Goal: Task Accomplishment & Management: Complete application form

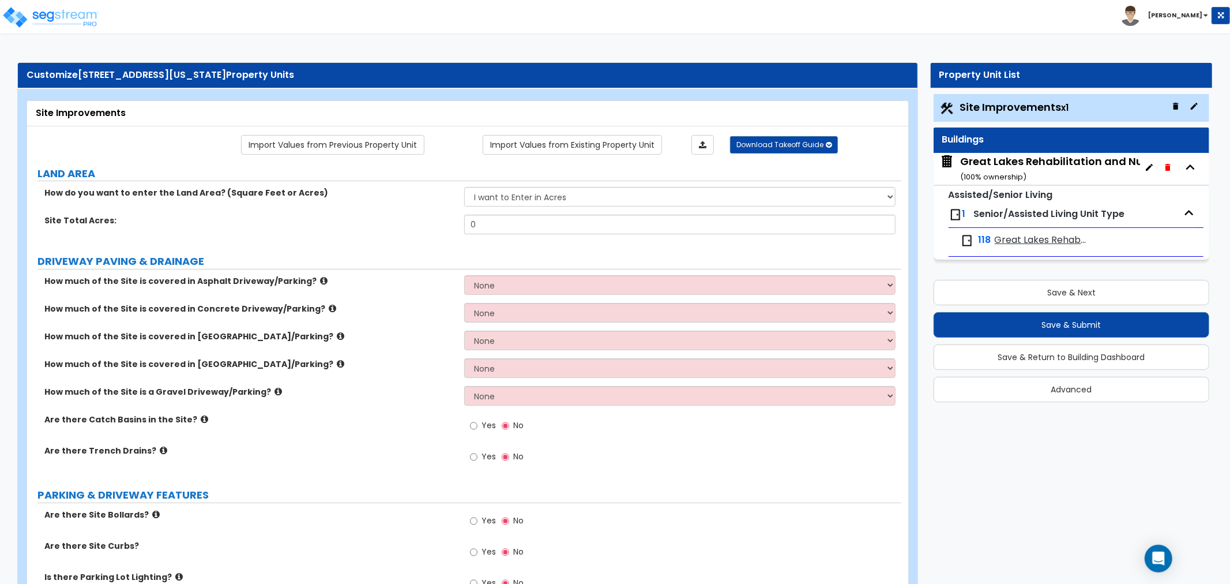
click at [1012, 164] on div "Great Lakes Rehabilitation and Nursing Center LLC ( 100 % ownership)" at bounding box center [1094, 168] width 268 height 29
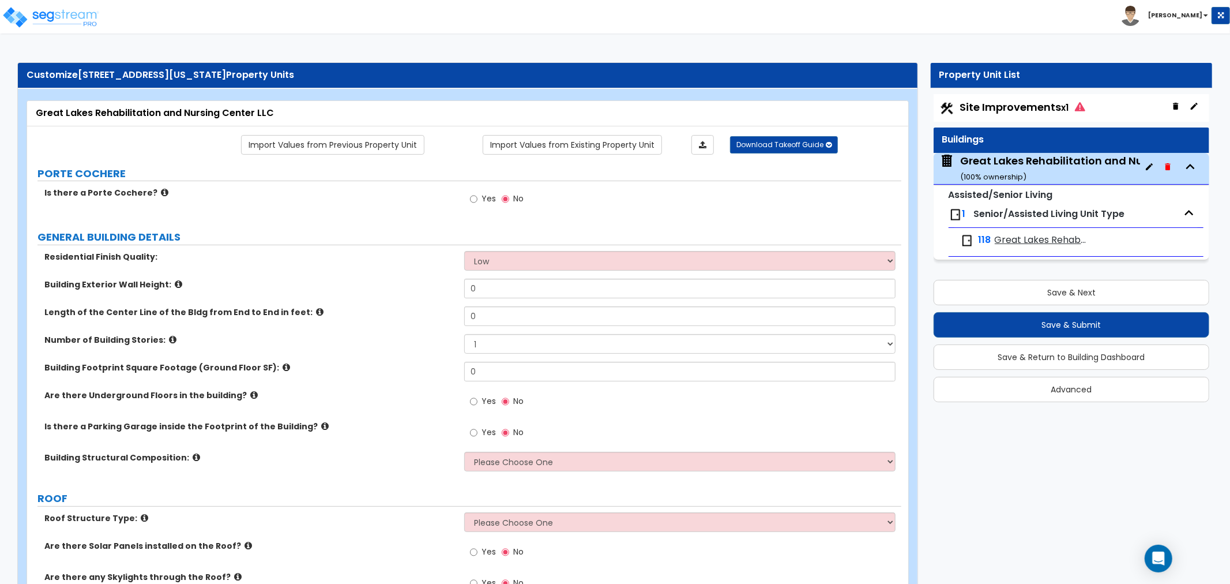
click at [1194, 13] on b "[PERSON_NAME]" at bounding box center [1175, 15] width 54 height 9
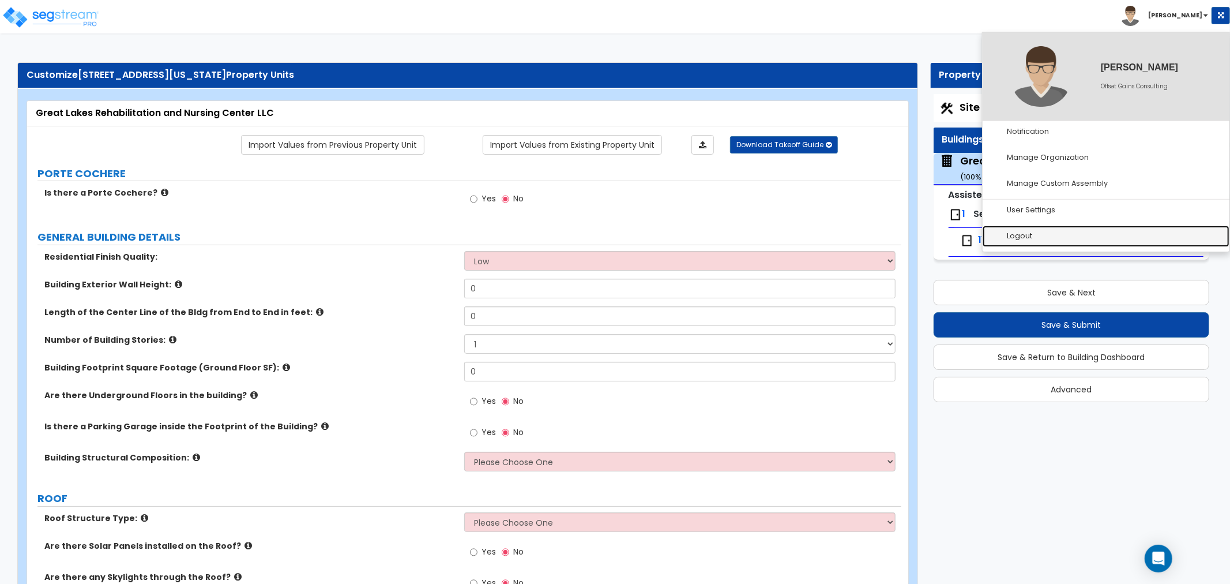
click at [1071, 235] on link "Logout" at bounding box center [1106, 236] width 247 height 21
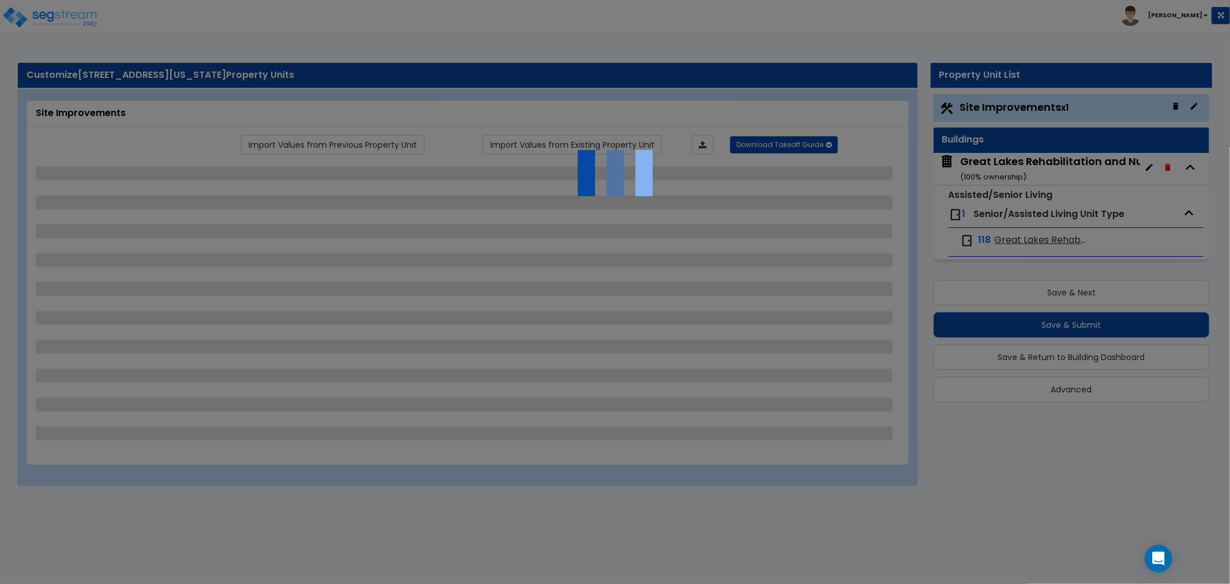
click at [1196, 15] on div at bounding box center [615, 292] width 1230 height 584
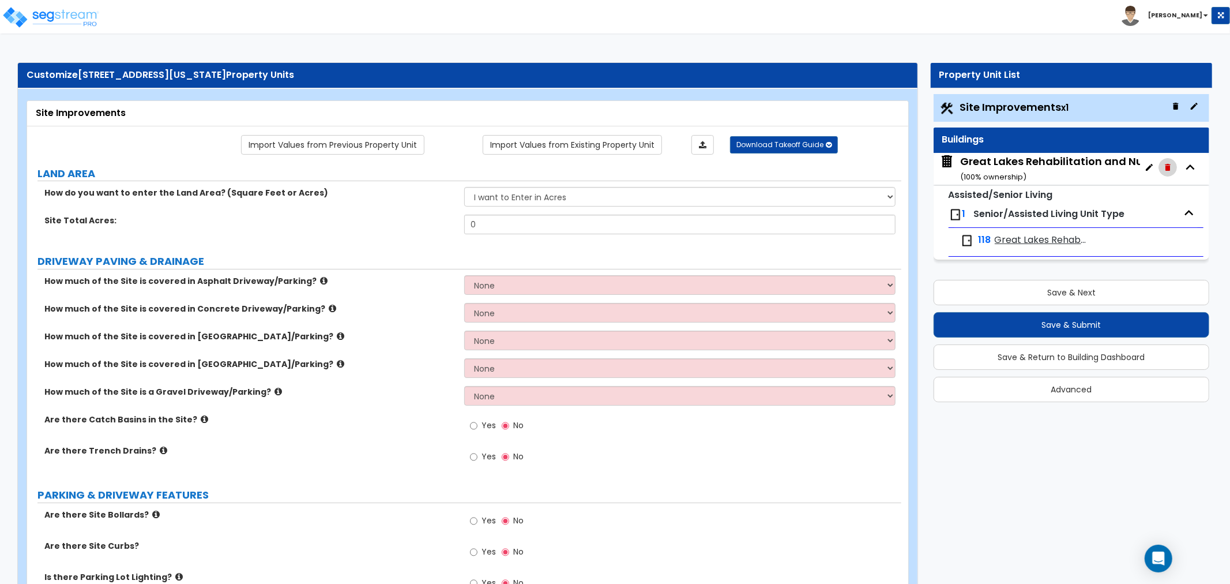
click at [1169, 165] on icon "button" at bounding box center [1167, 167] width 5 height 7
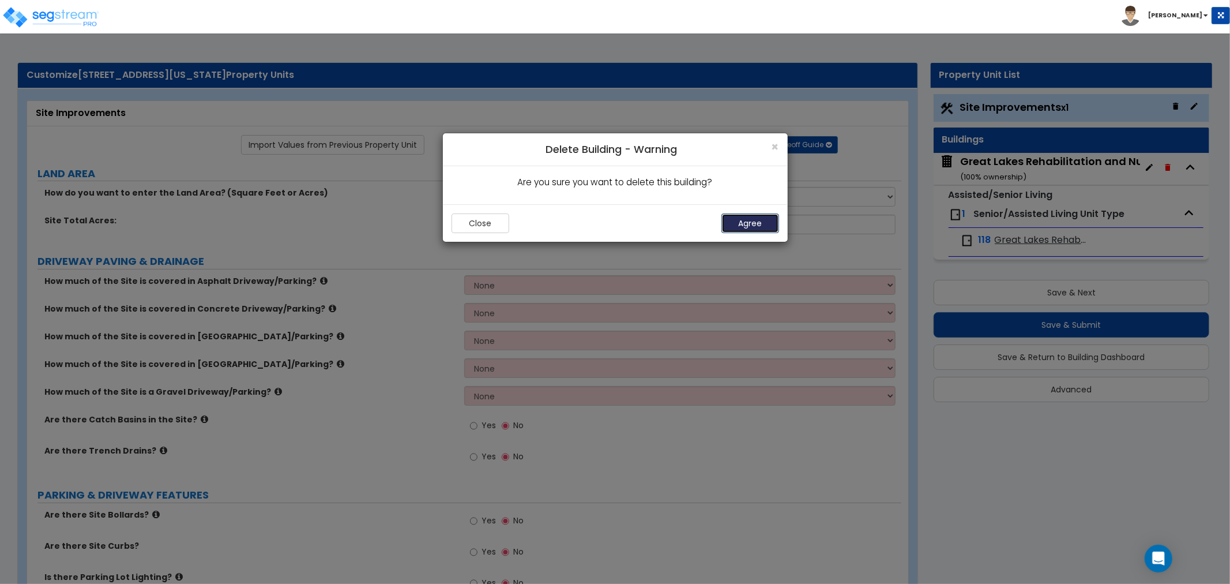
click at [764, 223] on button "Agree" at bounding box center [751, 223] width 58 height 20
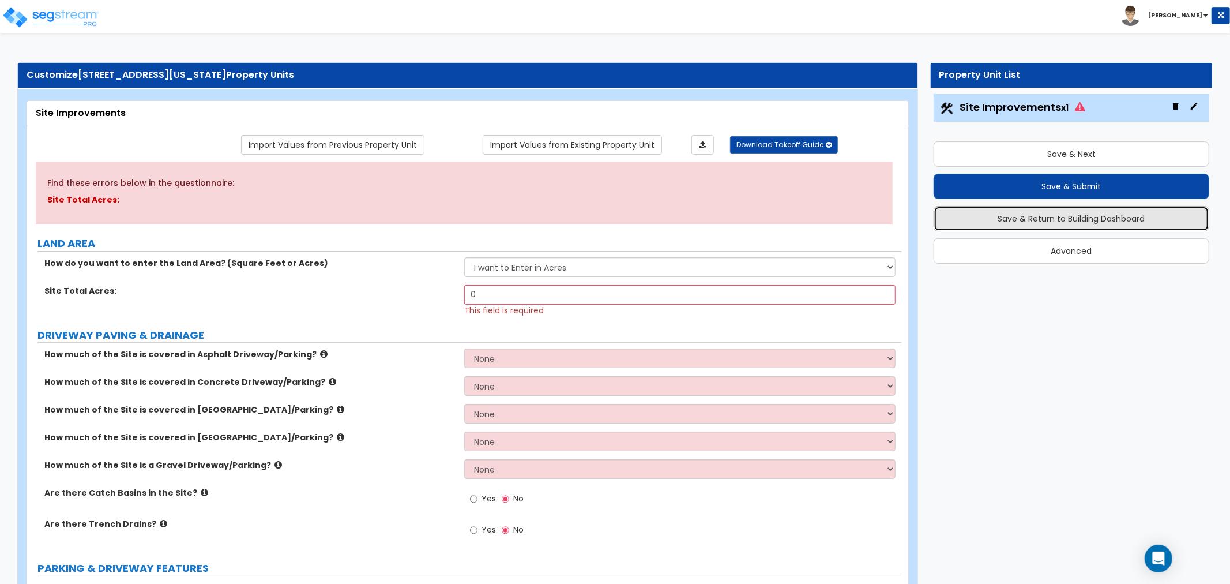
click at [1046, 220] on button "Save & Return to Building Dashboard" at bounding box center [1072, 218] width 276 height 25
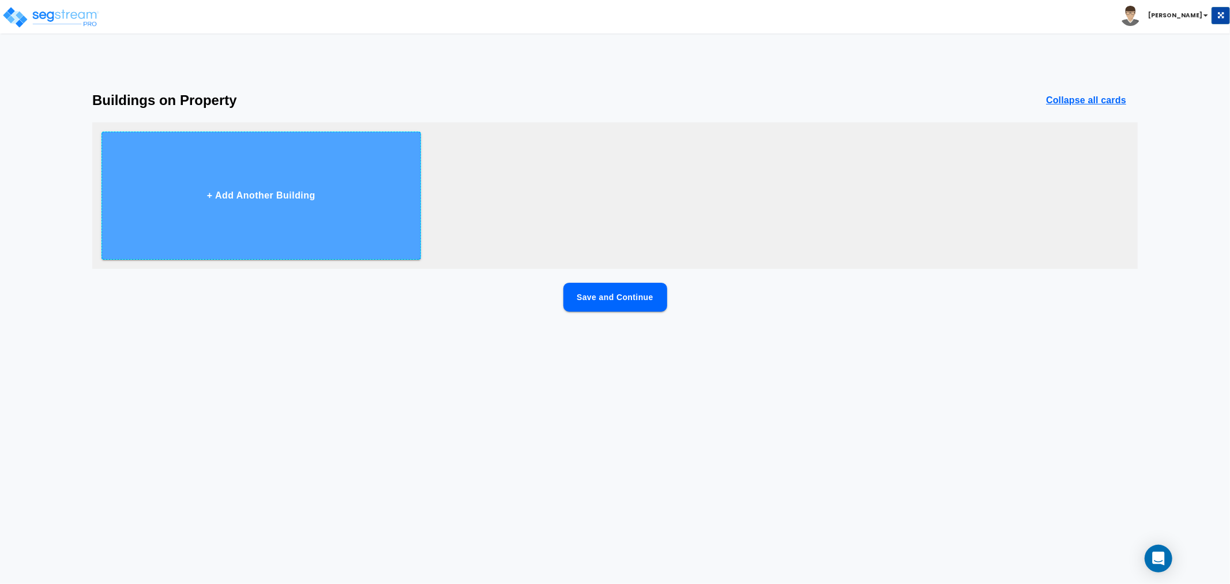
click at [209, 181] on button "+ Add Another Building" at bounding box center [262, 196] width 320 height 128
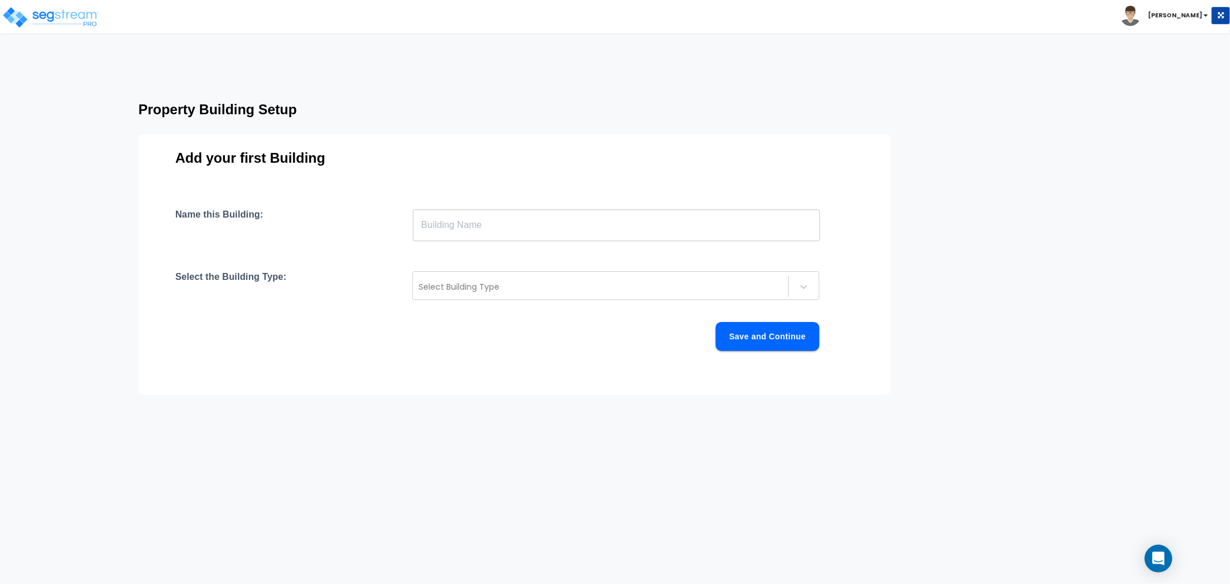
click at [480, 233] on input "text" at bounding box center [616, 225] width 407 height 32
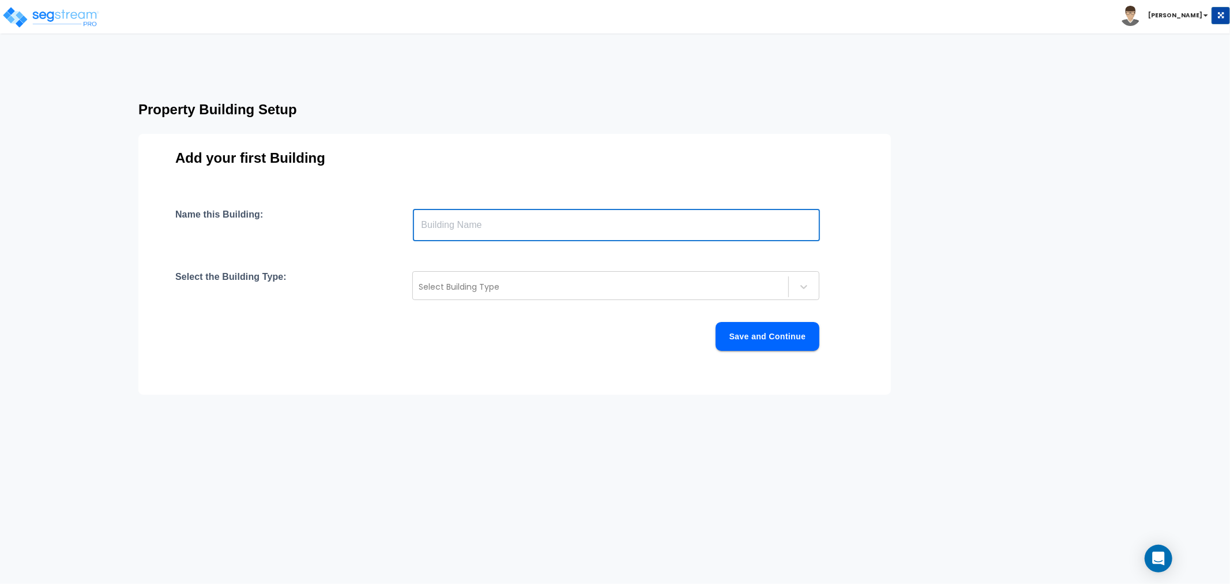
click at [505, 227] on input "text" at bounding box center [616, 225] width 407 height 32
paste input "[STREET_ADDRESS][US_STATE]"
type input "[STREET_ADDRESS][US_STATE]"
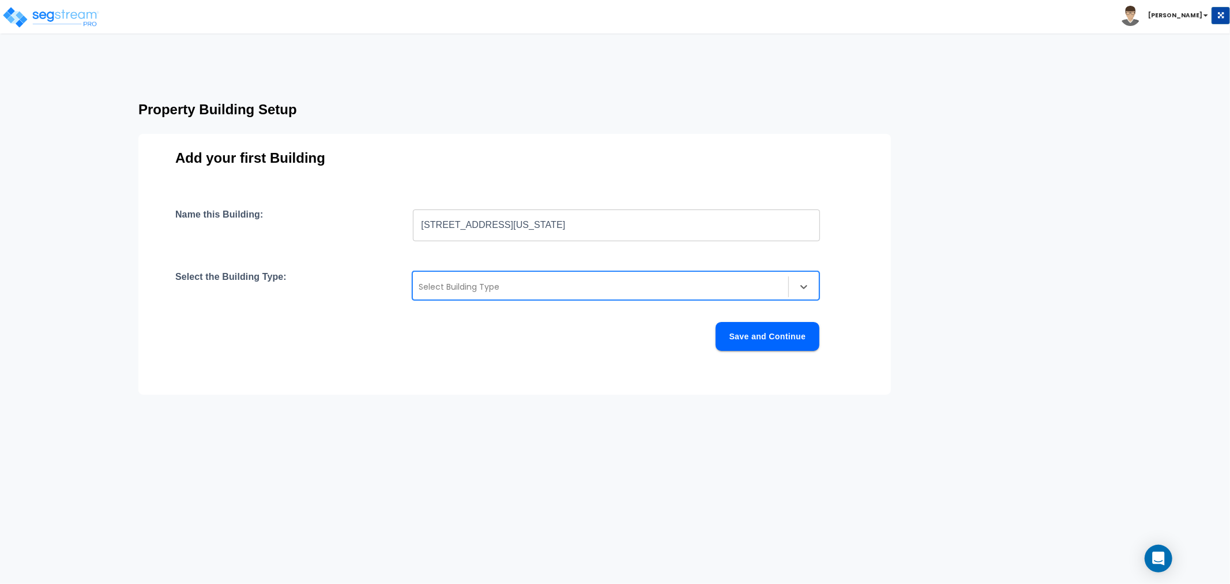
click at [501, 288] on div at bounding box center [601, 287] width 364 height 14
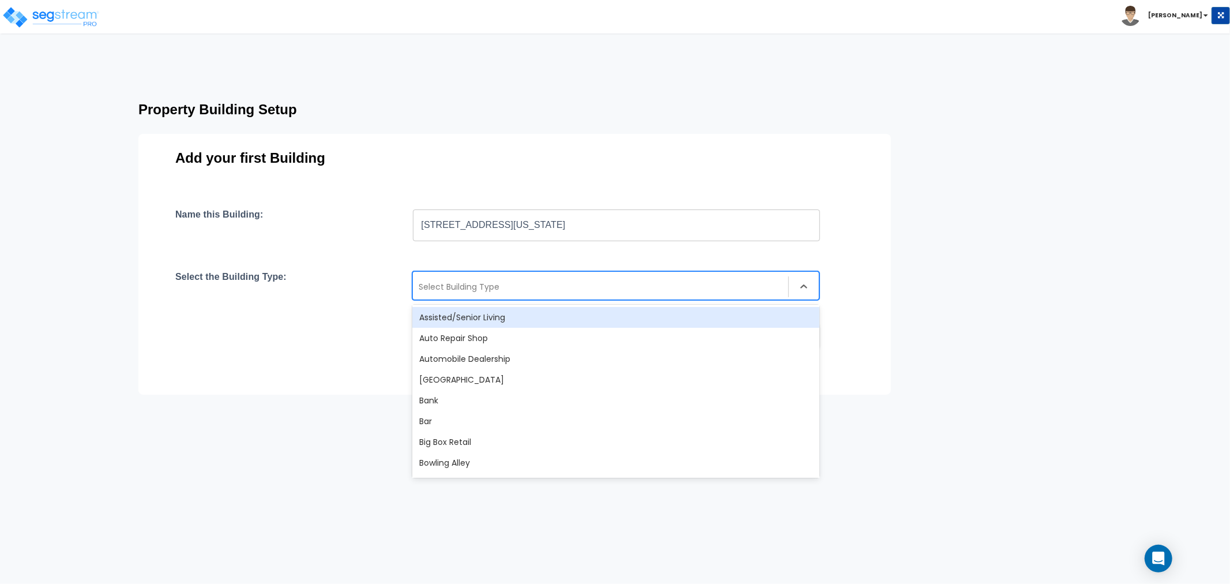
click at [487, 320] on div "Assisted/Senior Living" at bounding box center [615, 317] width 407 height 21
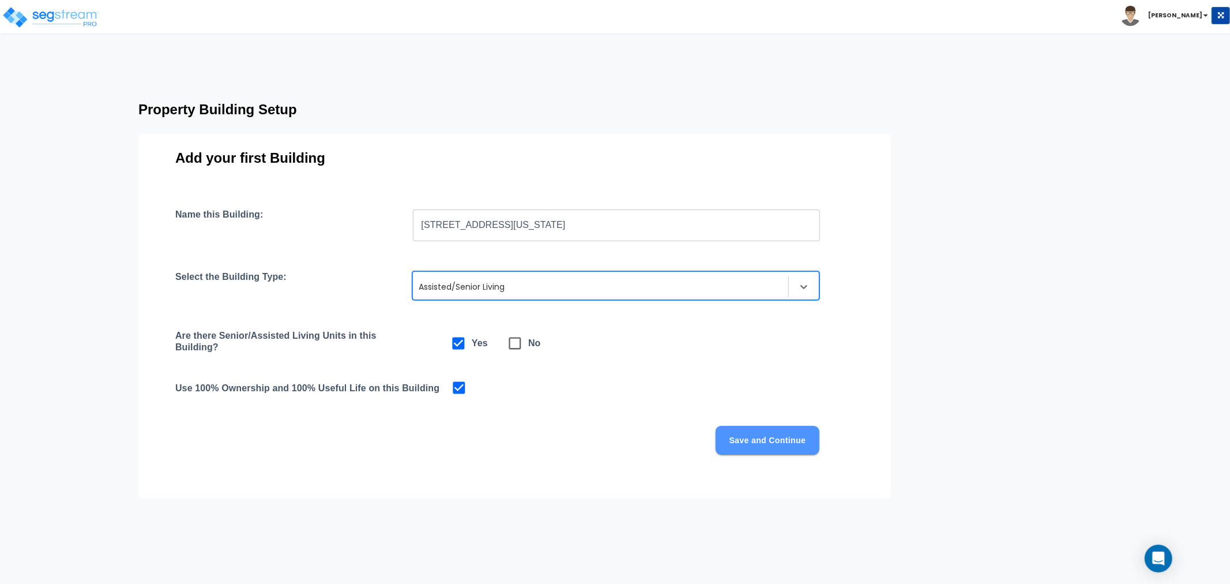
click at [747, 435] on button "Save and Continue" at bounding box center [768, 440] width 104 height 29
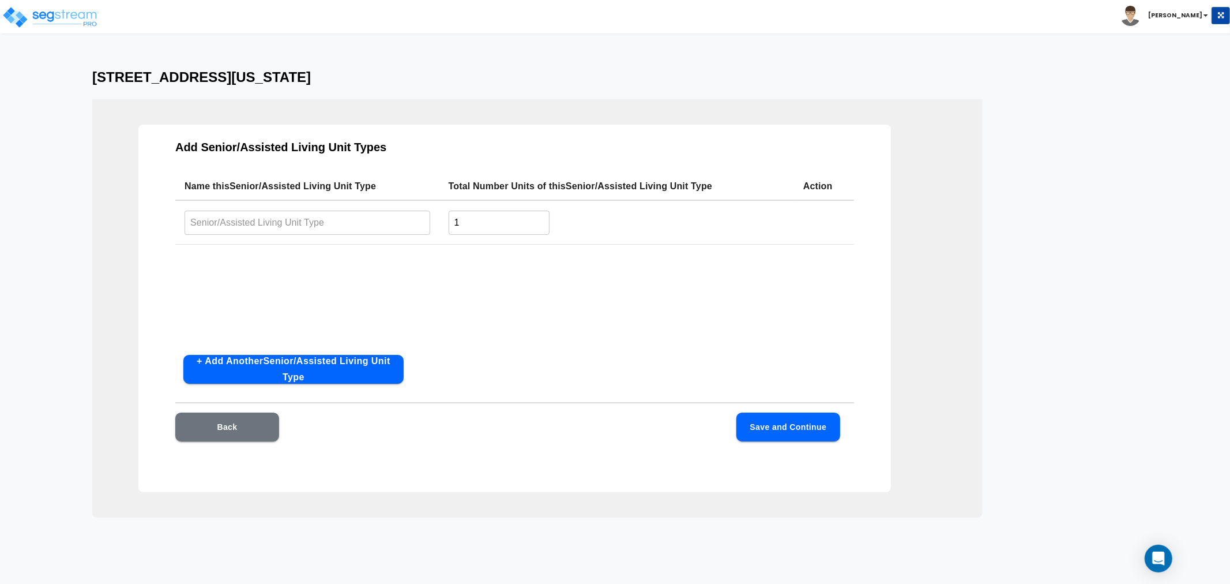
click at [262, 216] on input "text" at bounding box center [308, 222] width 246 height 25
type input "Semi-Private"
click at [470, 231] on input "1" at bounding box center [499, 222] width 101 height 25
drag, startPoint x: 470, startPoint y: 227, endPoint x: 446, endPoint y: 225, distance: 23.7
click at [446, 225] on td "1 ​" at bounding box center [616, 222] width 355 height 44
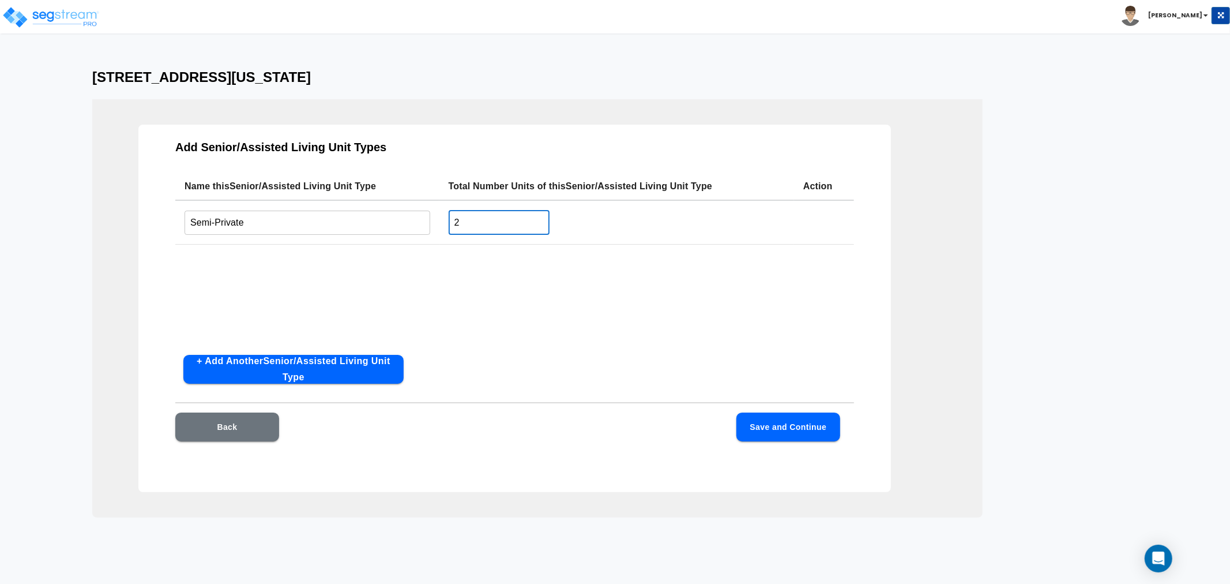
type input "2"
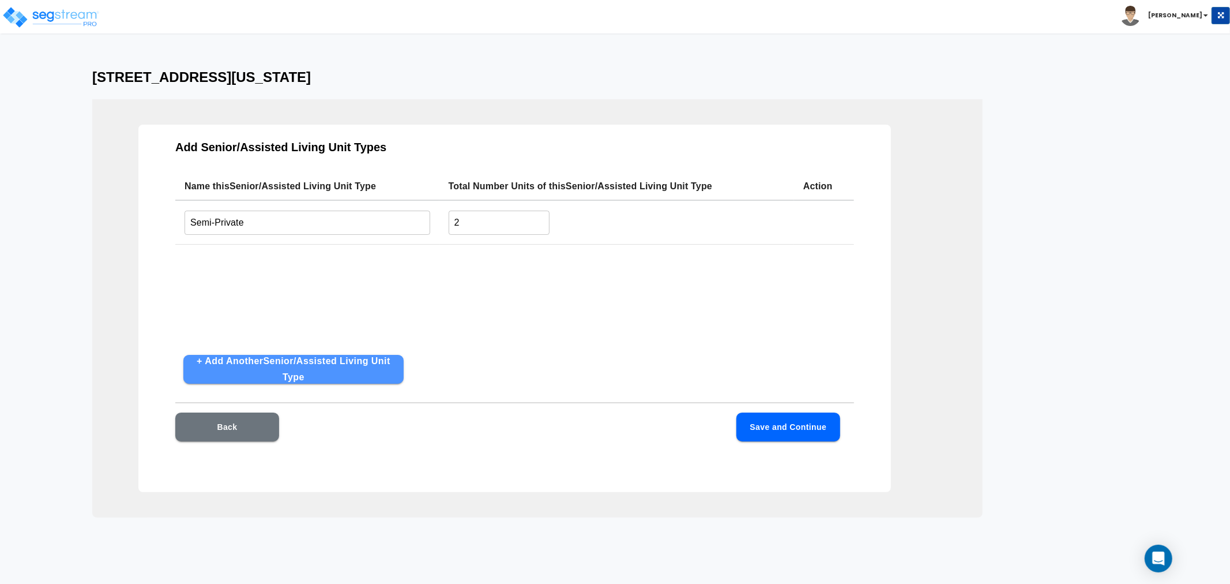
click at [327, 377] on button "+ Add Another Senior/Assisted Living Unit Type" at bounding box center [293, 369] width 220 height 29
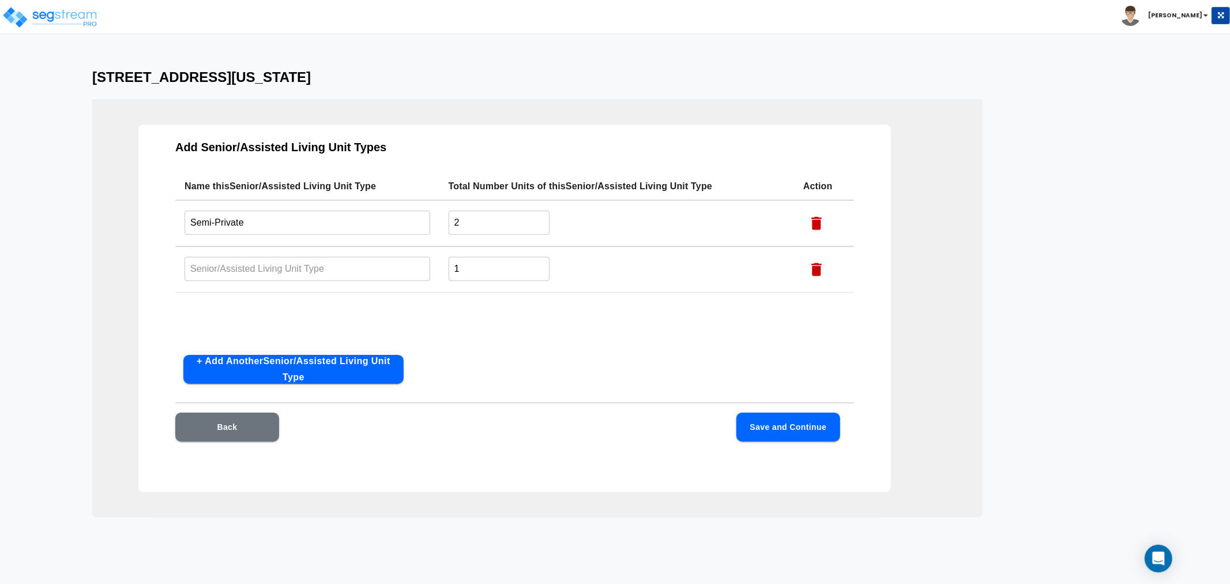
click at [280, 265] on input "text" at bounding box center [308, 268] width 246 height 25
type input "Private"
click at [494, 265] on input "1" at bounding box center [499, 268] width 101 height 25
drag, startPoint x: 494, startPoint y: 265, endPoint x: 435, endPoint y: 268, distance: 58.9
click at [435, 268] on tr "Private ​ 164 ​" at bounding box center [514, 269] width 679 height 46
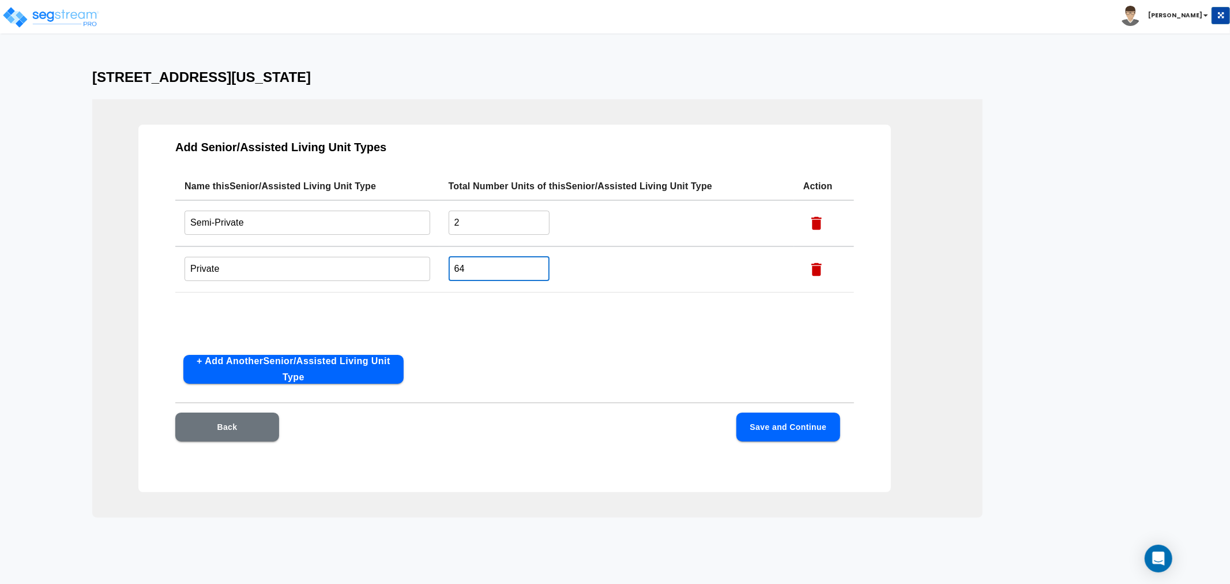
type input "64"
click at [786, 433] on button "Save and Continue" at bounding box center [789, 426] width 104 height 29
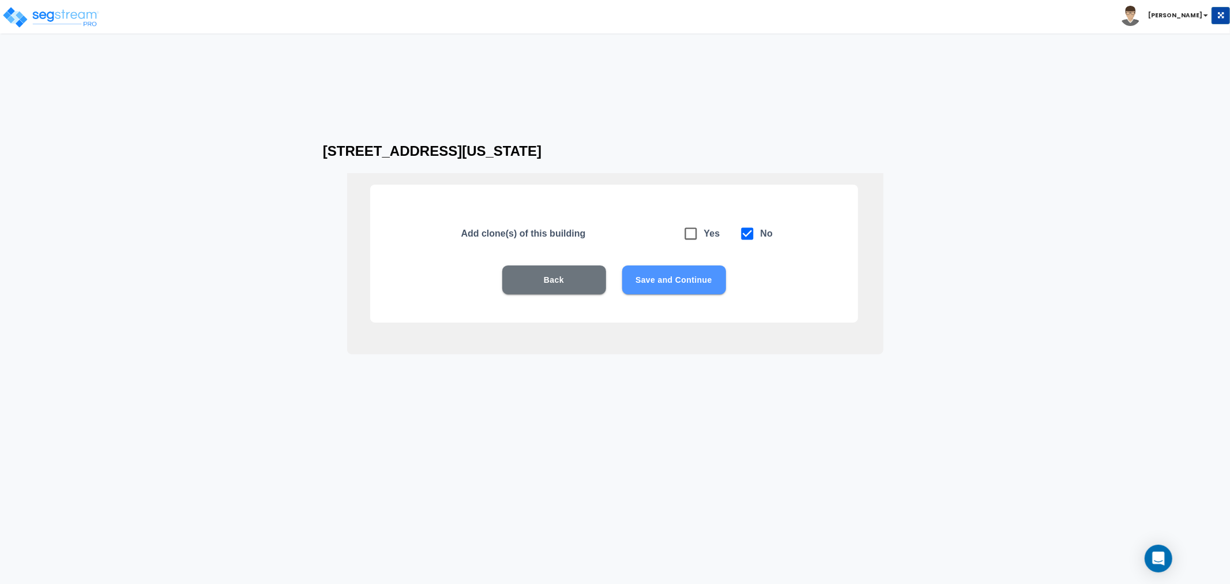
click at [689, 280] on button "Save and Continue" at bounding box center [674, 279] width 104 height 29
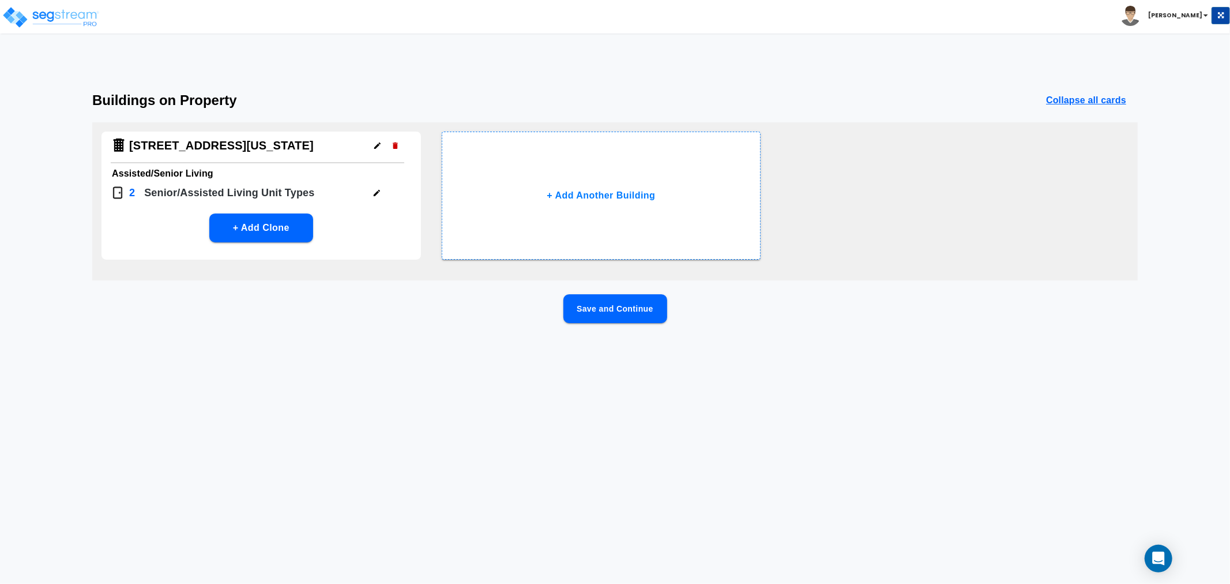
click at [637, 306] on button "Save and Continue" at bounding box center [616, 308] width 104 height 29
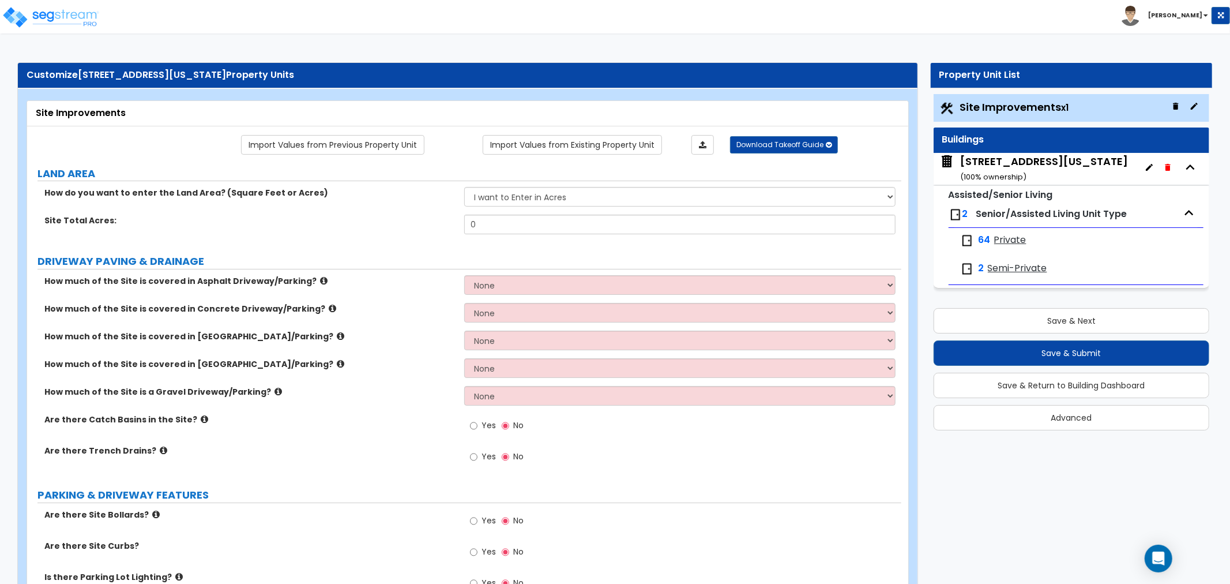
click at [1006, 178] on small "( 100 % ownership)" at bounding box center [993, 176] width 66 height 11
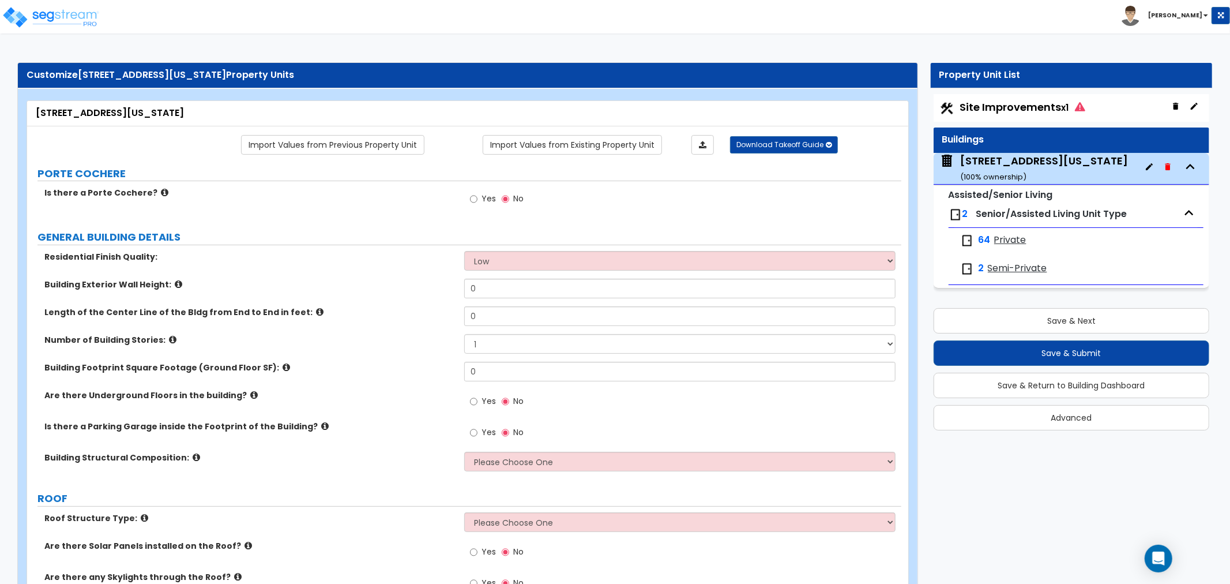
click at [1016, 238] on span "Private" at bounding box center [1010, 240] width 32 height 13
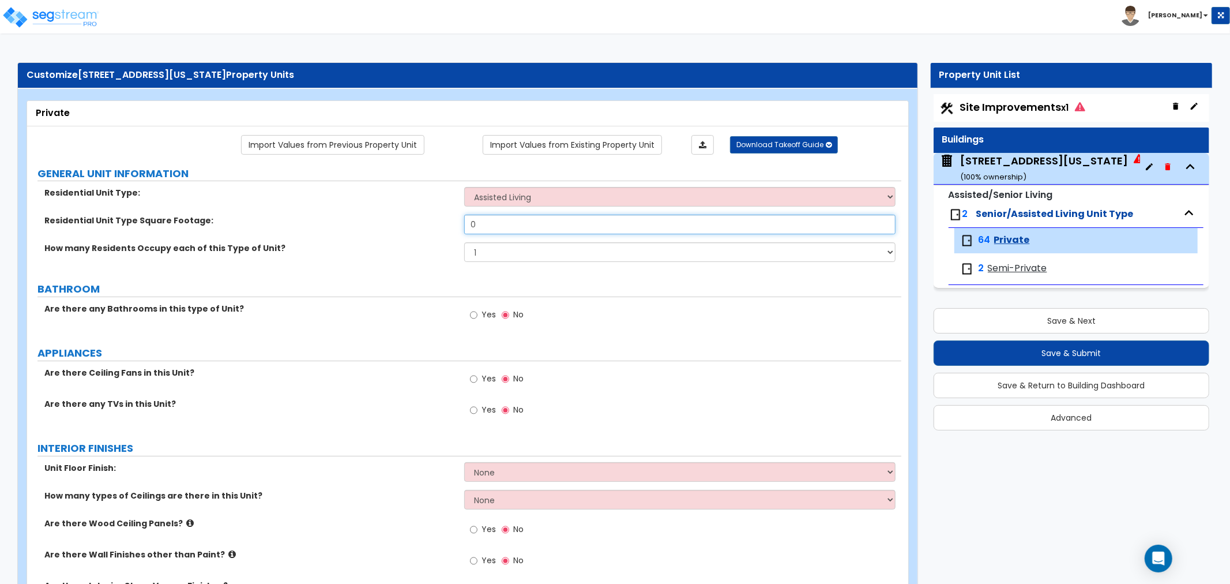
drag, startPoint x: 501, startPoint y: 221, endPoint x: 426, endPoint y: 222, distance: 75.0
click at [426, 222] on div "Residential Unit Type Square Footage: 0" at bounding box center [464, 229] width 874 height 28
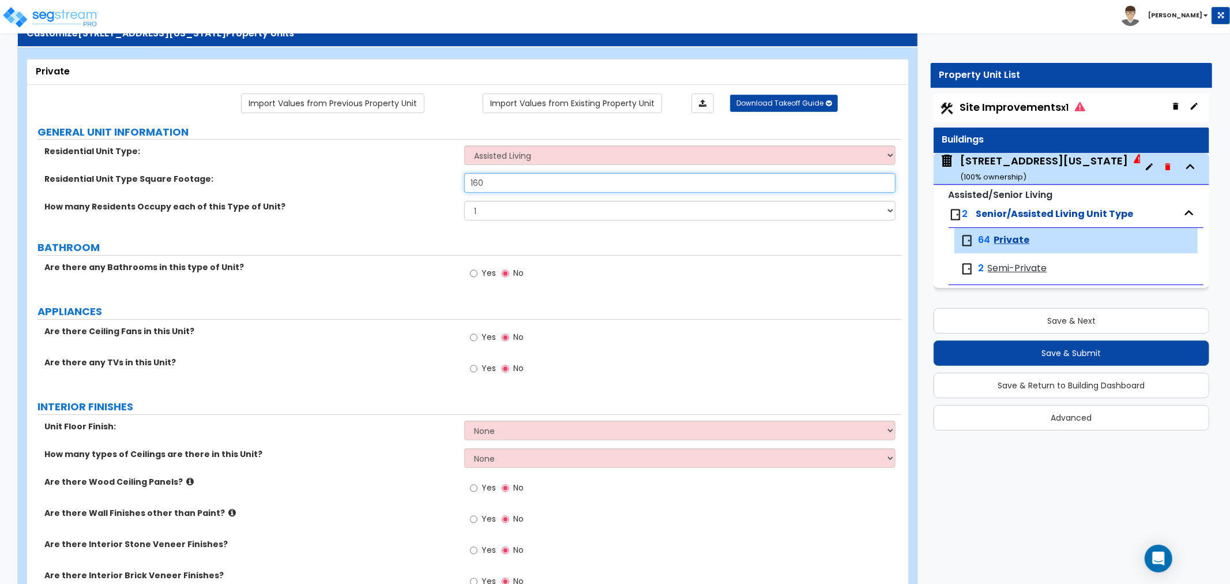
scroll to position [64, 0]
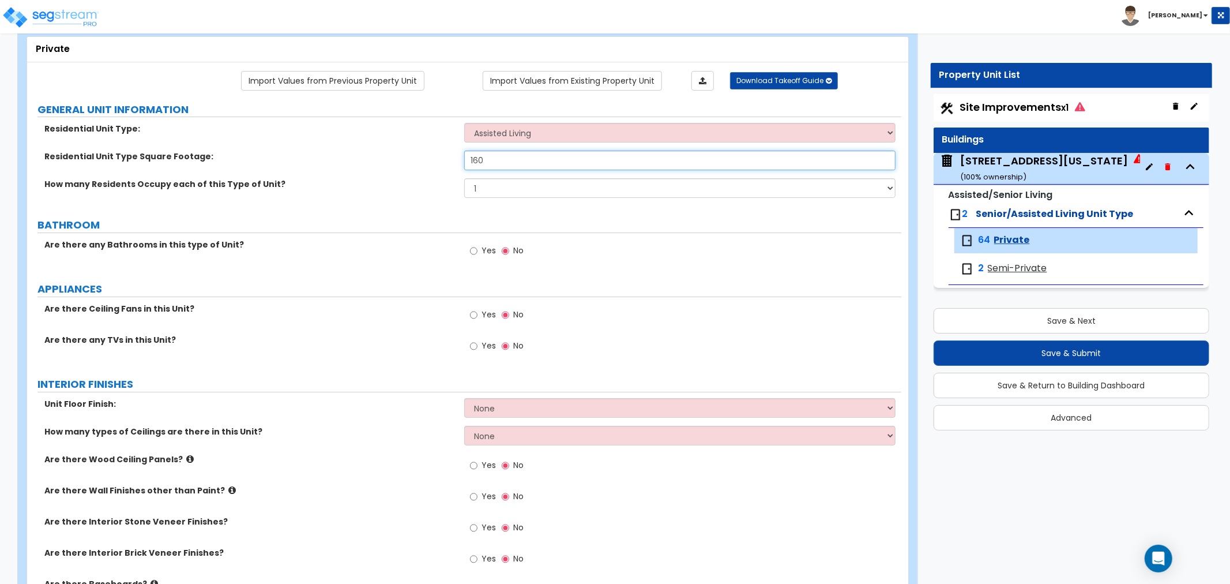
type input "160"
click at [472, 249] on input "Yes" at bounding box center [473, 251] width 7 height 13
radio input "true"
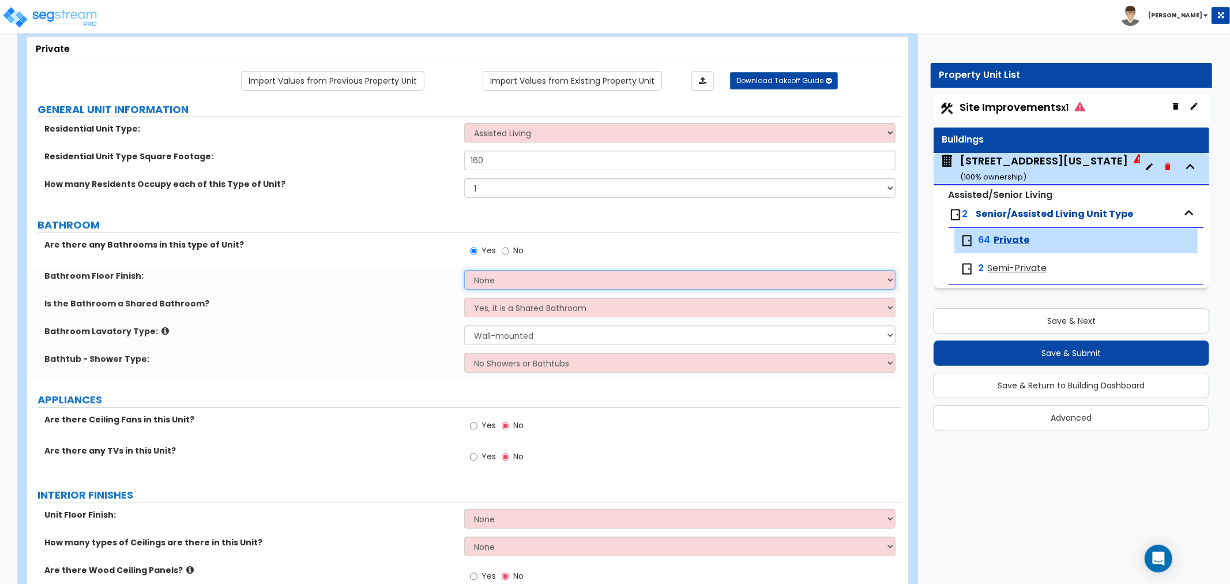
click at [490, 280] on select "None Tile Flooring Hardwood Flooring Resilient Laminate Flooring VCT Flooring S…" at bounding box center [679, 280] width 431 height 20
select select "1"
click at [464, 270] on select "None Tile Flooring Hardwood Flooring Resilient Laminate Flooring VCT Flooring S…" at bounding box center [679, 280] width 431 height 20
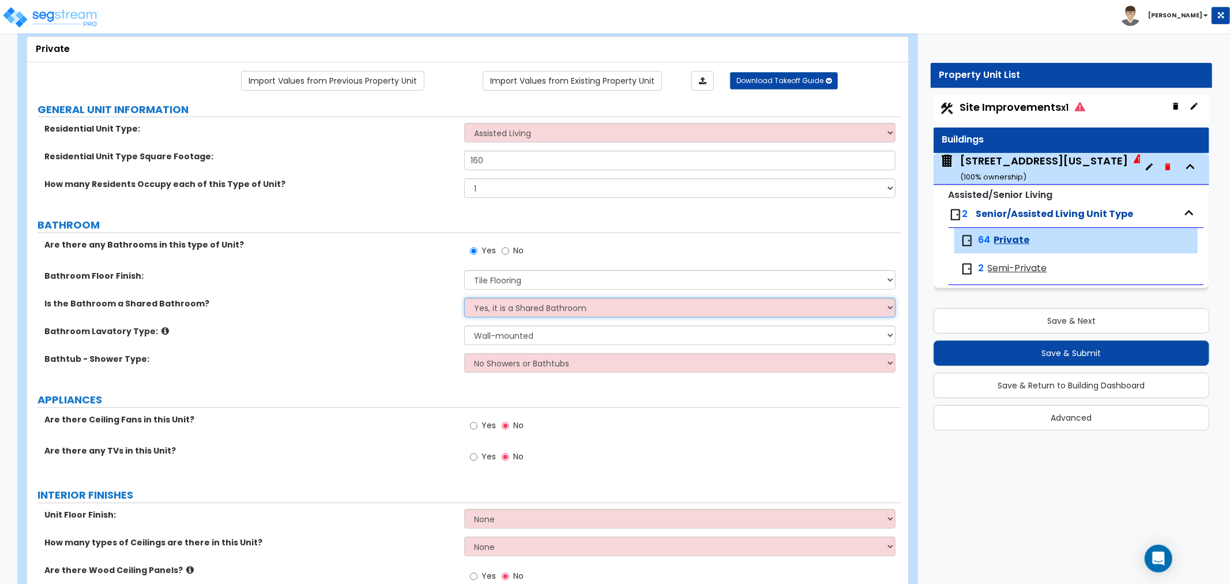
click at [493, 310] on select "Yes, it is a Shared Bathroom No, the Bathrooms are Private Bathrooms" at bounding box center [679, 308] width 431 height 20
select select "1"
click at [464, 298] on select "Yes, it is a Shared Bathroom No, the Bathrooms are Private Bathrooms" at bounding box center [679, 308] width 431 height 20
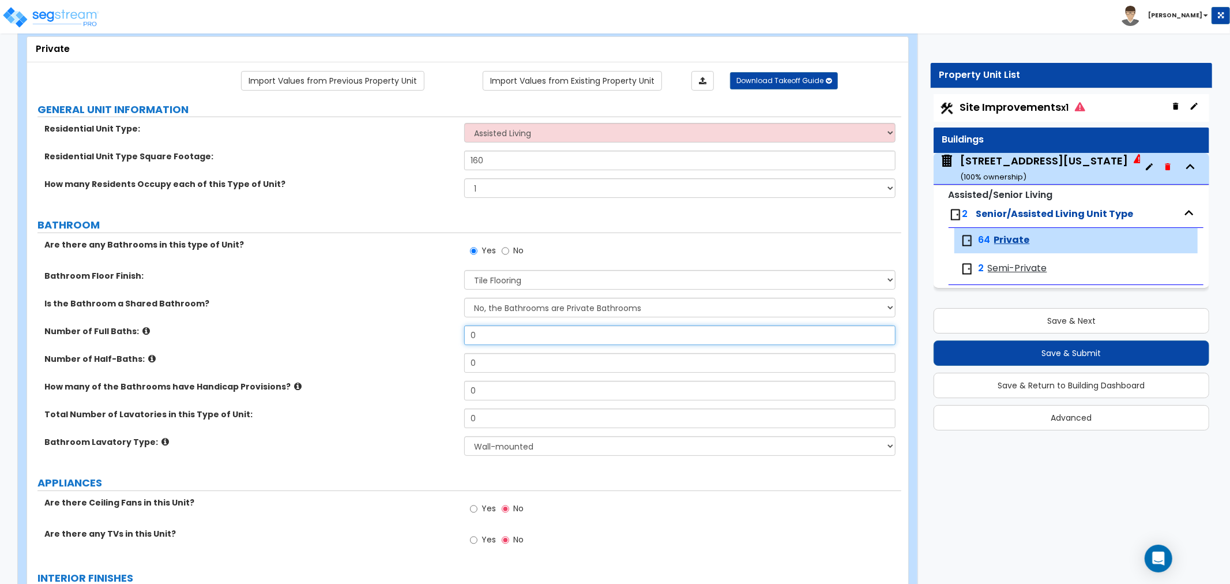
drag, startPoint x: 494, startPoint y: 336, endPoint x: 448, endPoint y: 335, distance: 46.2
click at [448, 335] on div "Number of Full Baths: 0" at bounding box center [464, 339] width 874 height 28
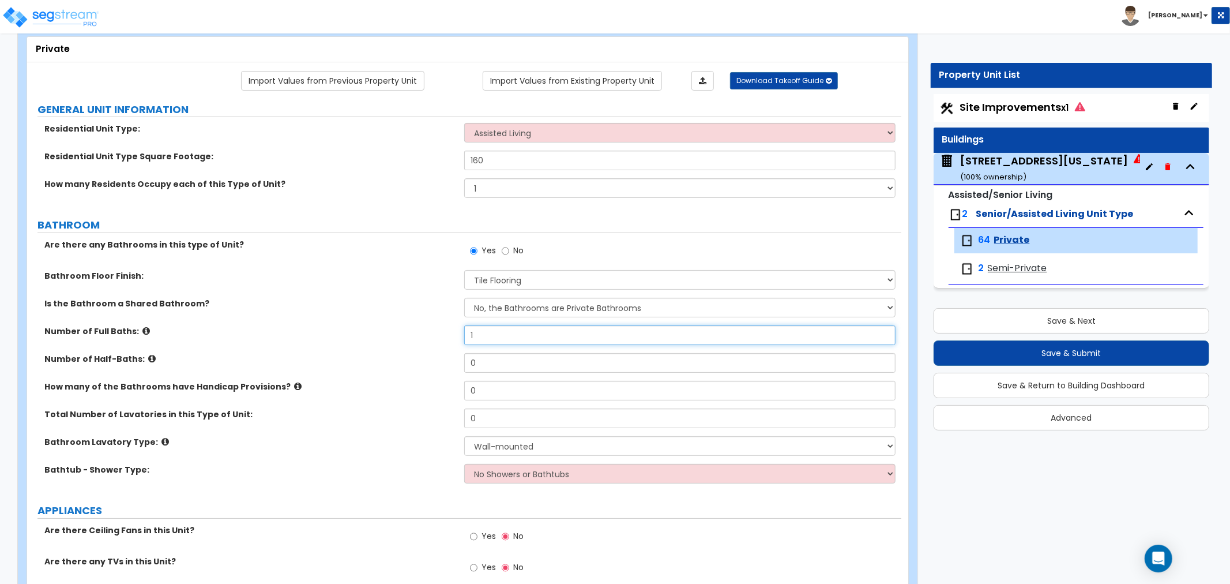
type input "1"
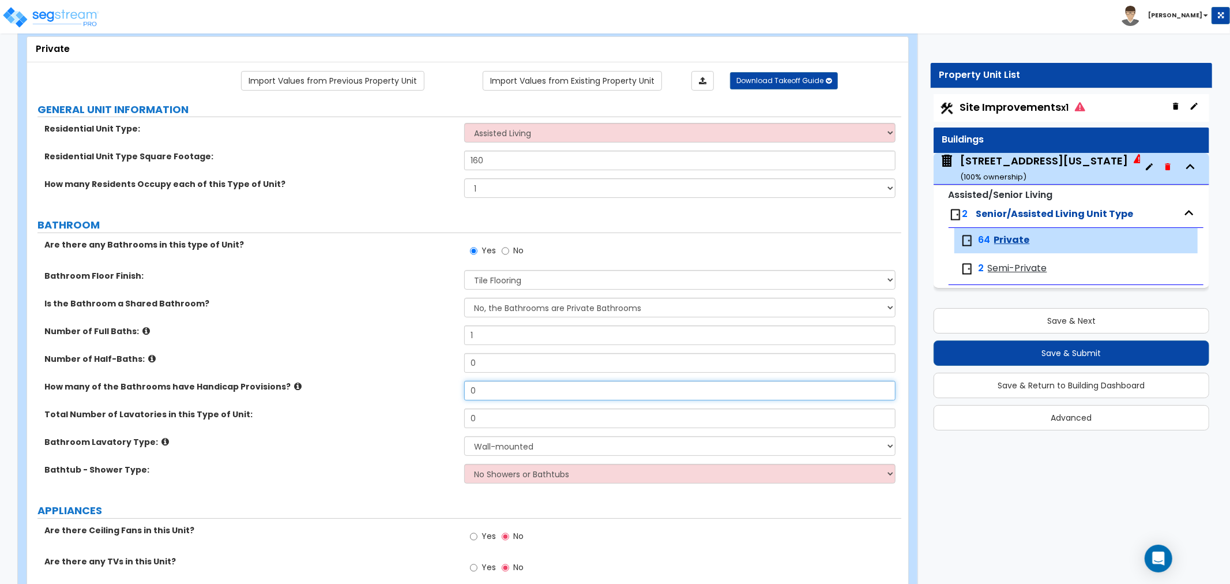
drag, startPoint x: 487, startPoint y: 390, endPoint x: 414, endPoint y: 389, distance: 73.3
click at [414, 389] on div "How many of the Bathrooms have Handicap Provisions? 0" at bounding box center [464, 395] width 874 height 28
type input "2"
drag, startPoint x: 532, startPoint y: 427, endPoint x: 433, endPoint y: 427, distance: 99.8
click at [433, 427] on div "Total Number of Lavatories in this Type of Unit: 0" at bounding box center [464, 422] width 874 height 28
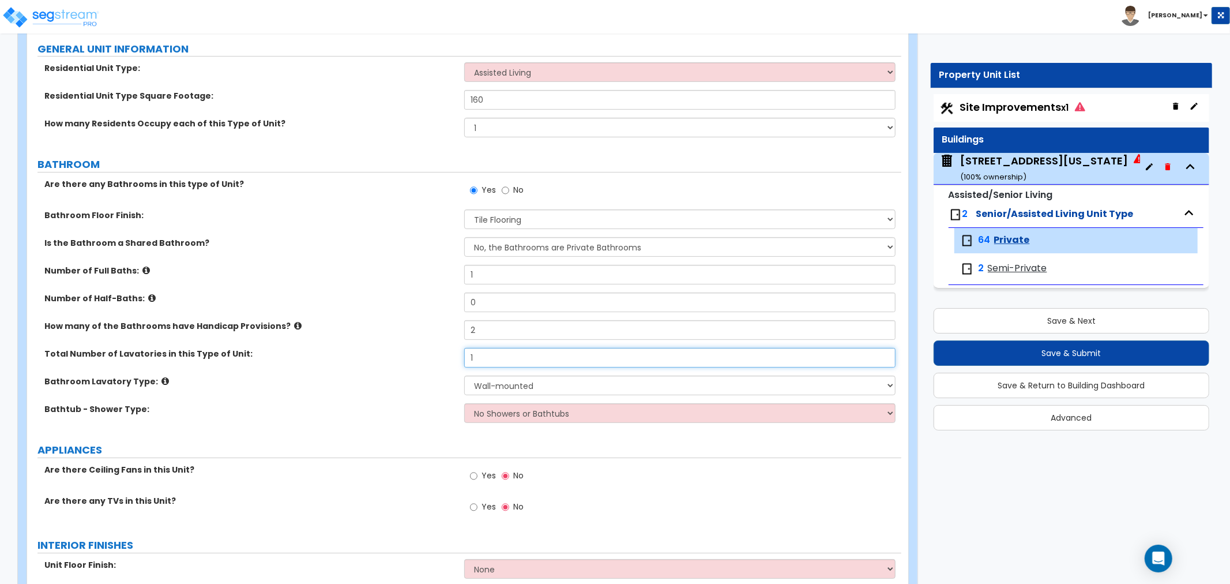
scroll to position [128, 0]
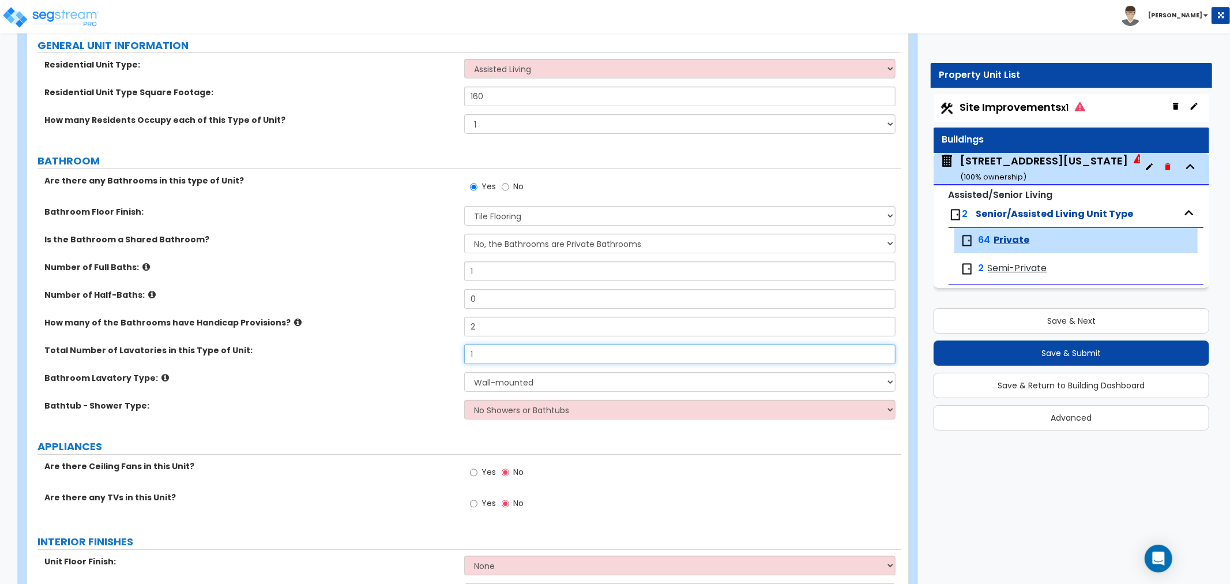
type input "1"
click at [525, 410] on select "No Showers or Bathtubs Shower Only Bathtub Only Shower-and-Bath Combo Dedicated…" at bounding box center [679, 410] width 431 height 20
select select "3"
click at [464, 400] on select "No Showers or Bathtubs Shower Only Bathtub Only Shower-and-Bath Combo Dedicated…" at bounding box center [679, 410] width 431 height 20
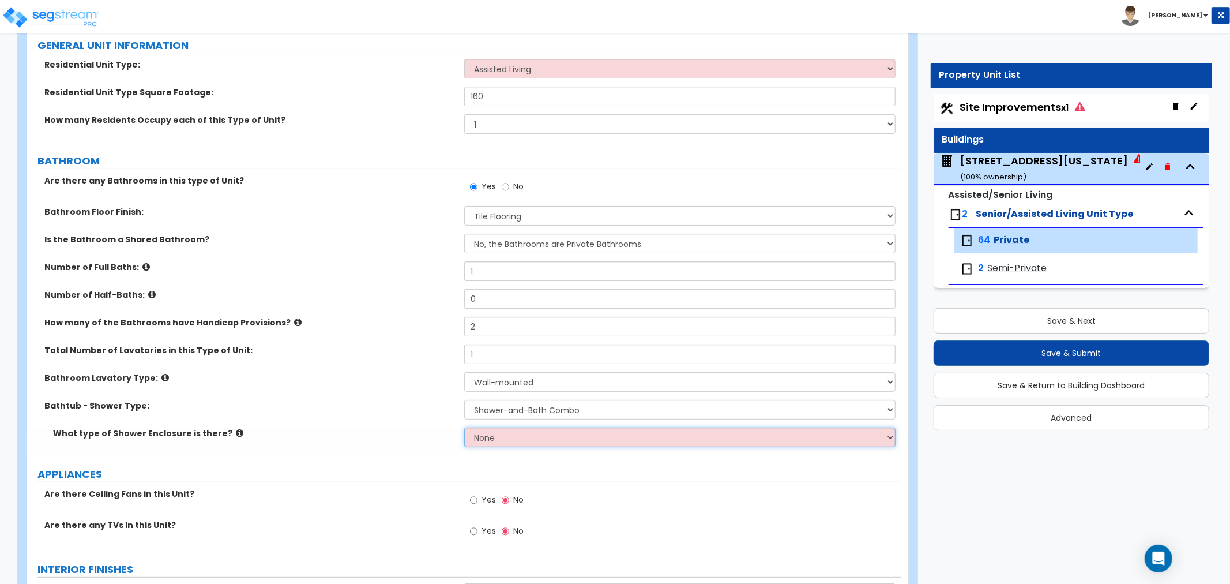
click at [509, 439] on select "None Curtain & [PERSON_NAME] Sliding Doors Glass Hinged Doors" at bounding box center [679, 437] width 431 height 20
select select "1"
click at [464, 427] on select "None Curtain & [PERSON_NAME] Sliding Doors Glass Hinged Doors" at bounding box center [679, 437] width 431 height 20
